Goal: Task Accomplishment & Management: Complete application form

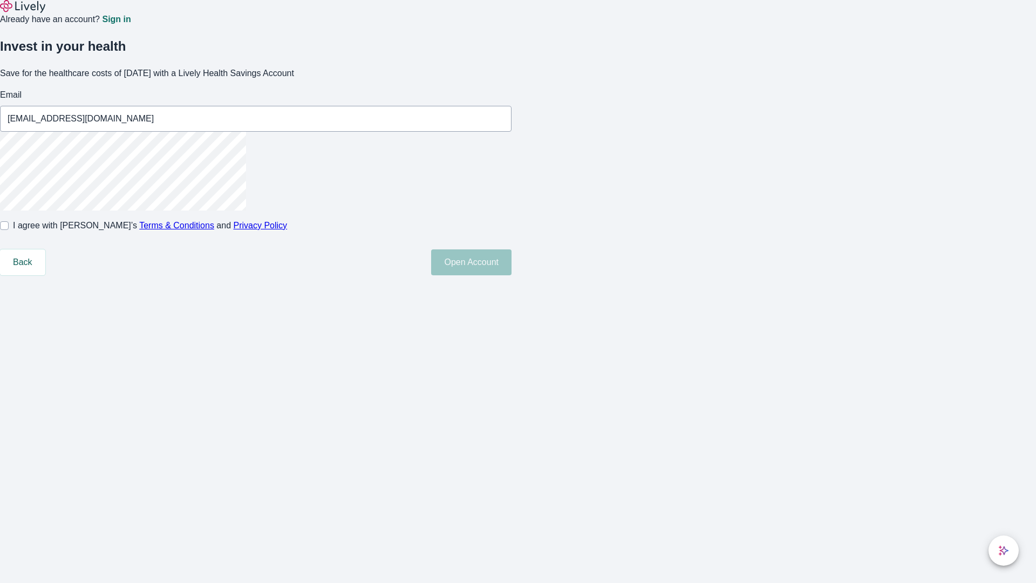
click at [9, 230] on input "I agree with Lively’s Terms & Conditions and Privacy Policy" at bounding box center [4, 225] width 9 height 9
checkbox input "true"
click at [511, 275] on button "Open Account" at bounding box center [471, 262] width 80 height 26
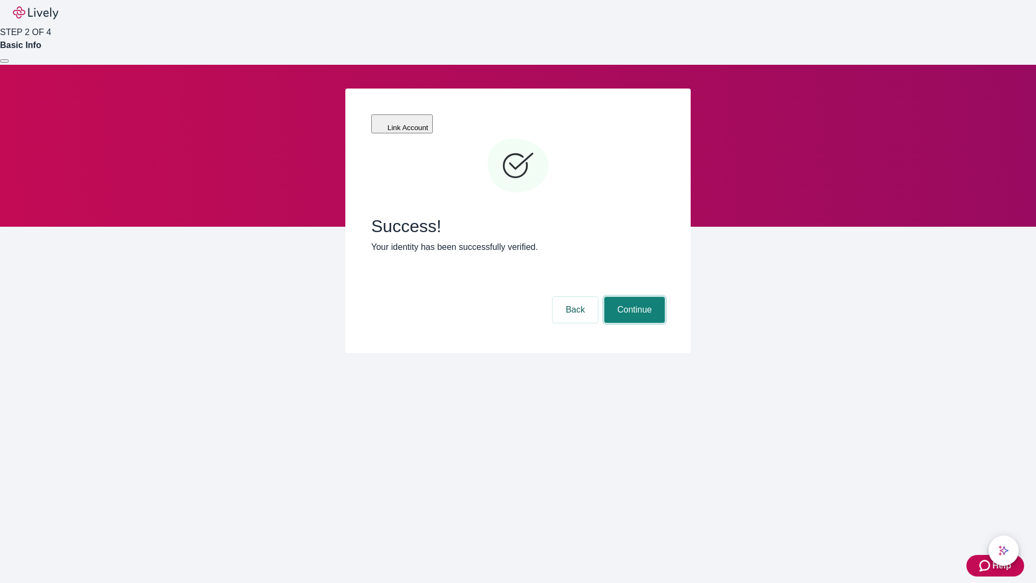
click at [633, 297] on button "Continue" at bounding box center [634, 310] width 60 height 26
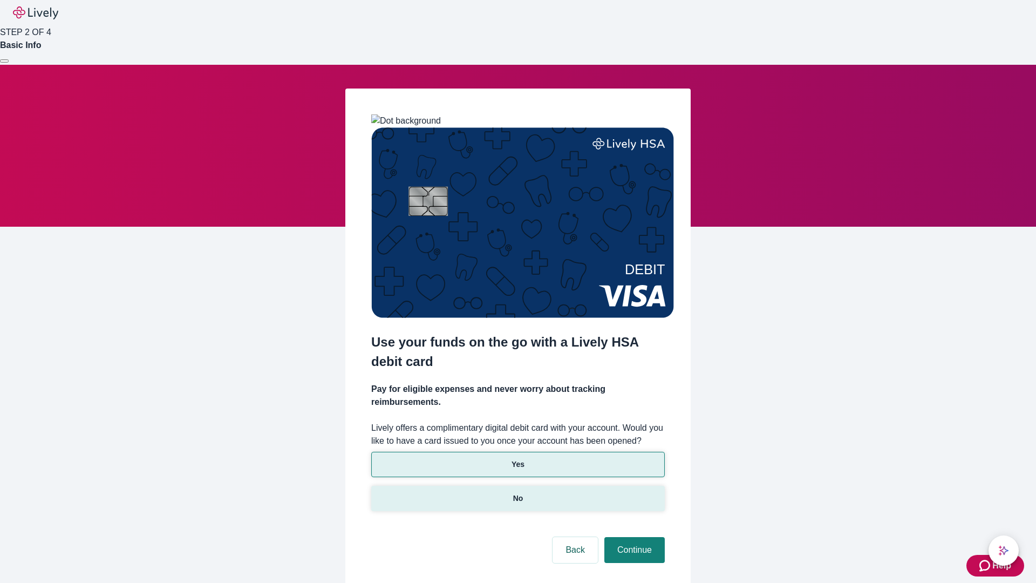
click at [517, 492] on p "No" at bounding box center [518, 497] width 10 height 11
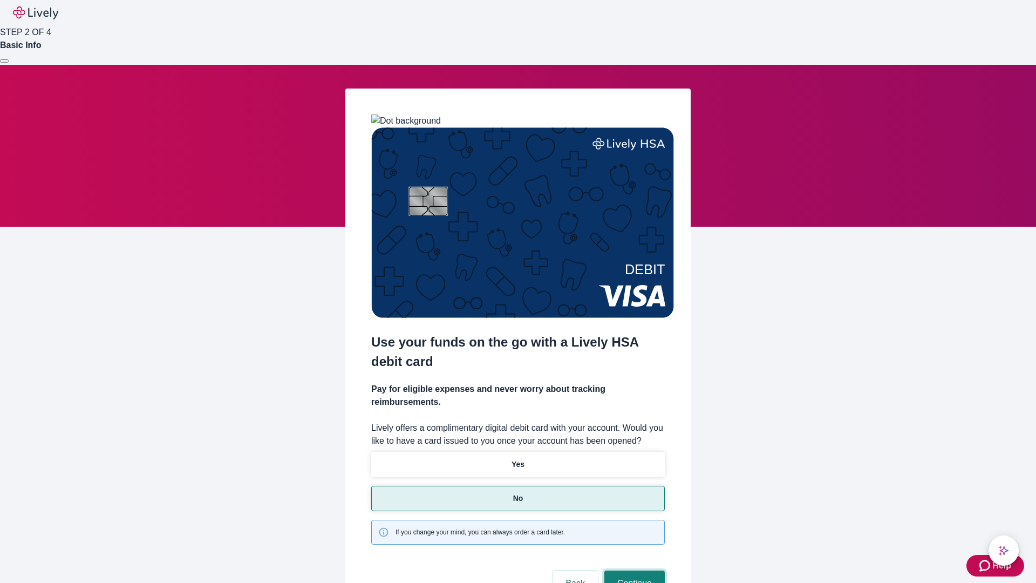
click at [633, 570] on button "Continue" at bounding box center [634, 583] width 60 height 26
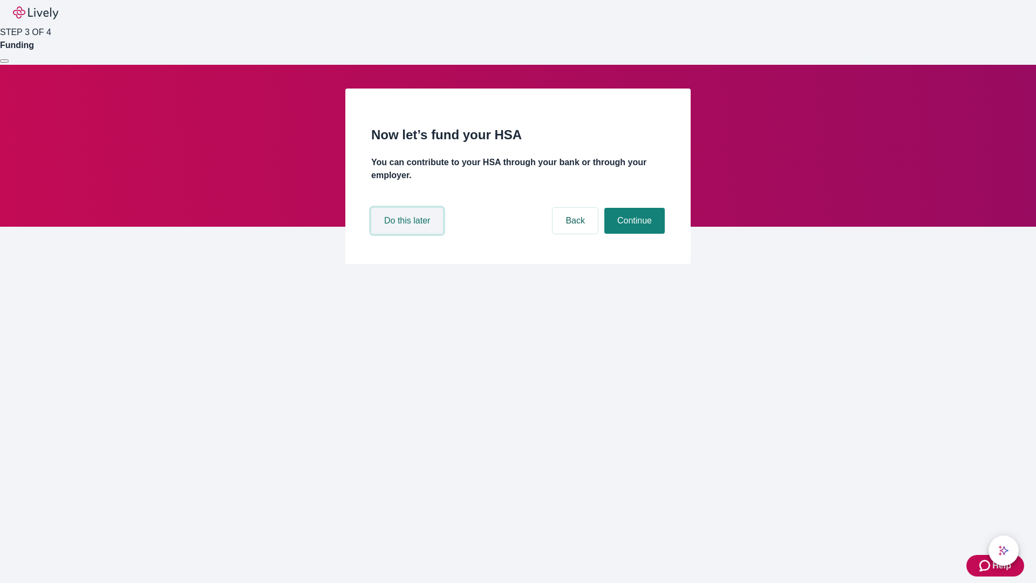
click at [408, 234] on button "Do this later" at bounding box center [407, 221] width 72 height 26
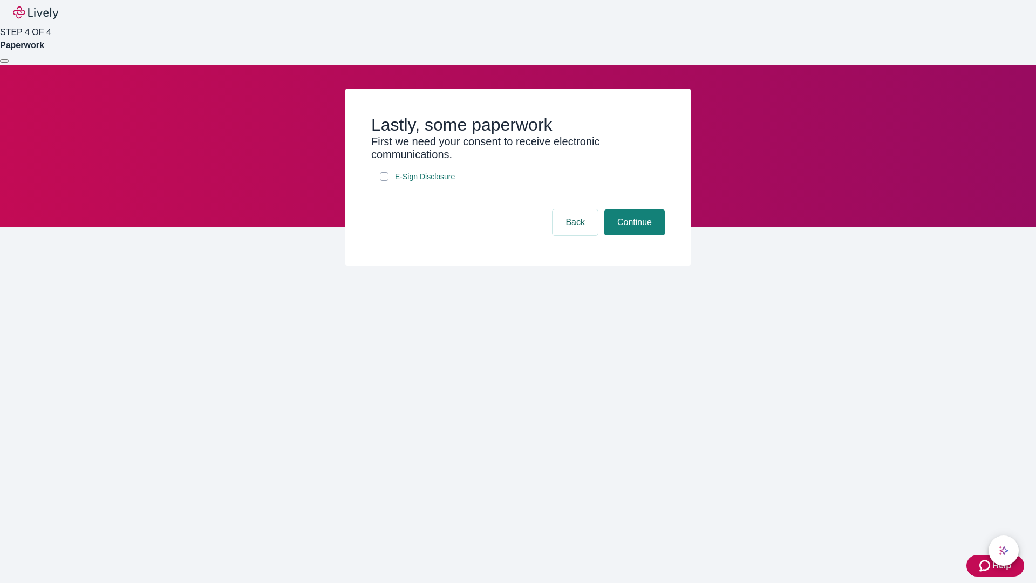
click at [384, 181] on input "E-Sign Disclosure" at bounding box center [384, 176] width 9 height 9
checkbox input "true"
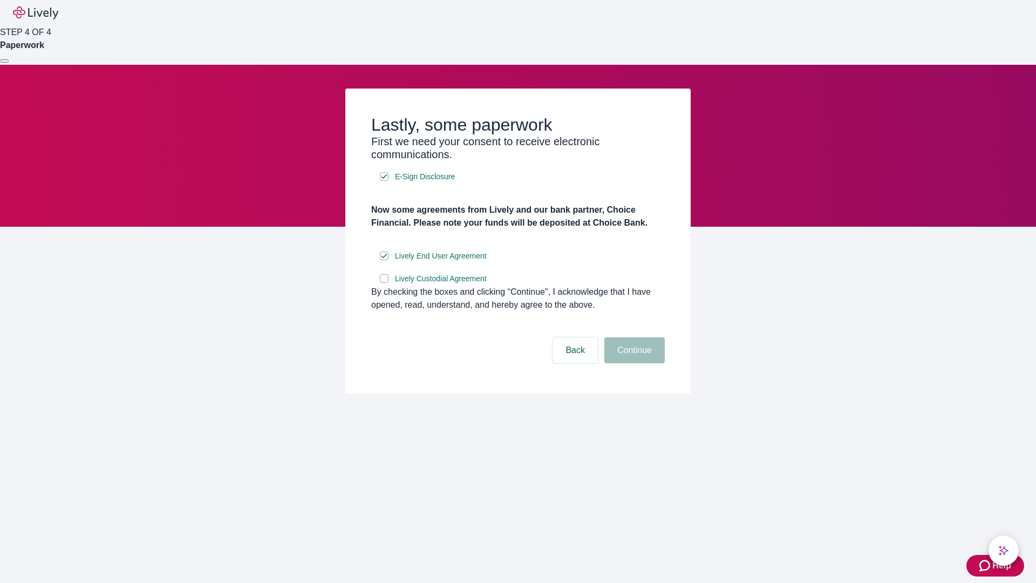
click at [384, 283] on input "Lively Custodial Agreement" at bounding box center [384, 278] width 9 height 9
checkbox input "true"
click at [633, 363] on button "Continue" at bounding box center [634, 350] width 60 height 26
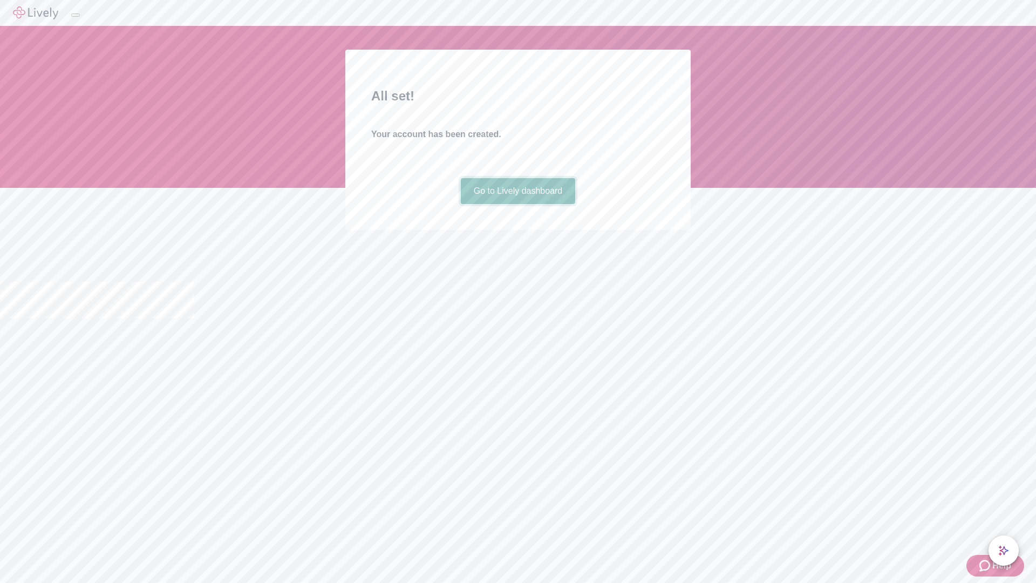
click at [517, 204] on link "Go to Lively dashboard" at bounding box center [518, 191] width 115 height 26
